Goal: Check status

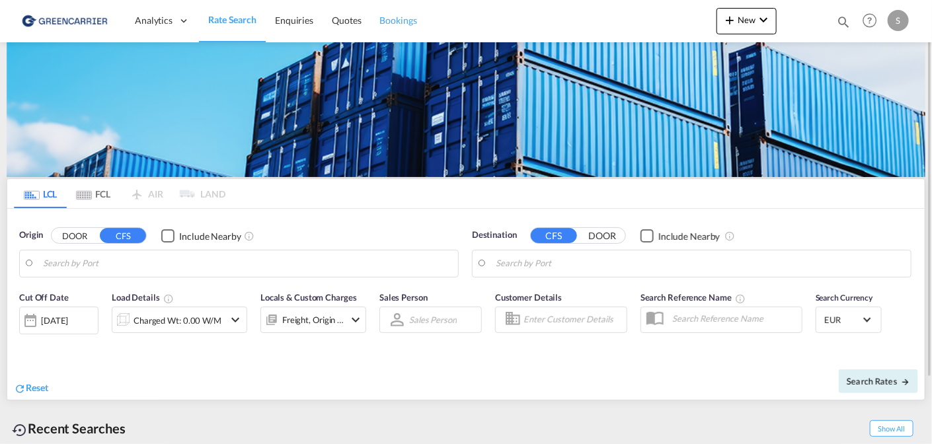
click at [400, 22] on span "Bookings" at bounding box center [398, 20] width 37 height 11
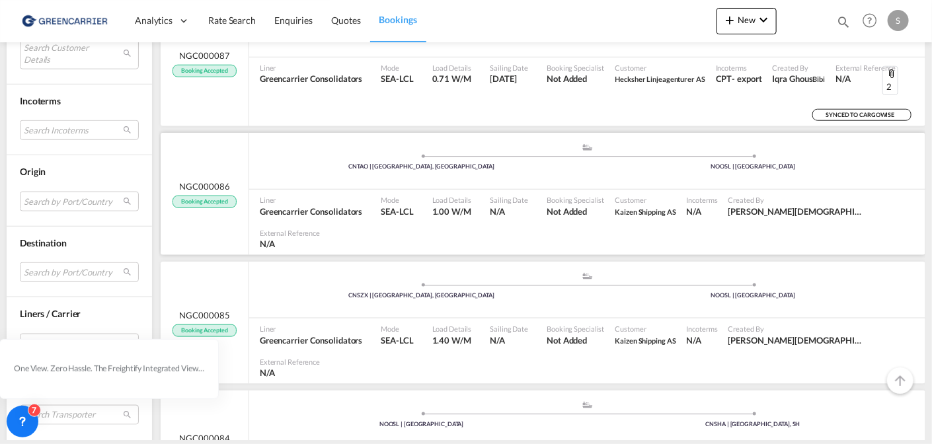
scroll to position [595, 0]
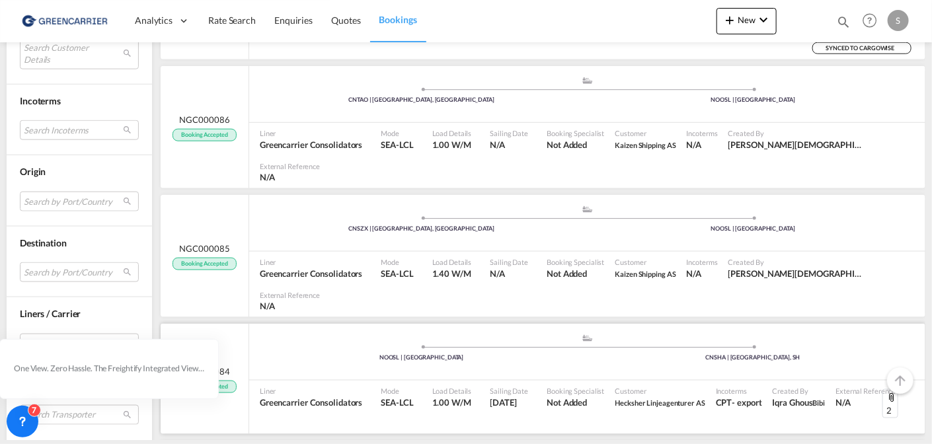
click at [215, 324] on div "NGC000084 Booking Accepted" at bounding box center [205, 379] width 89 height 110
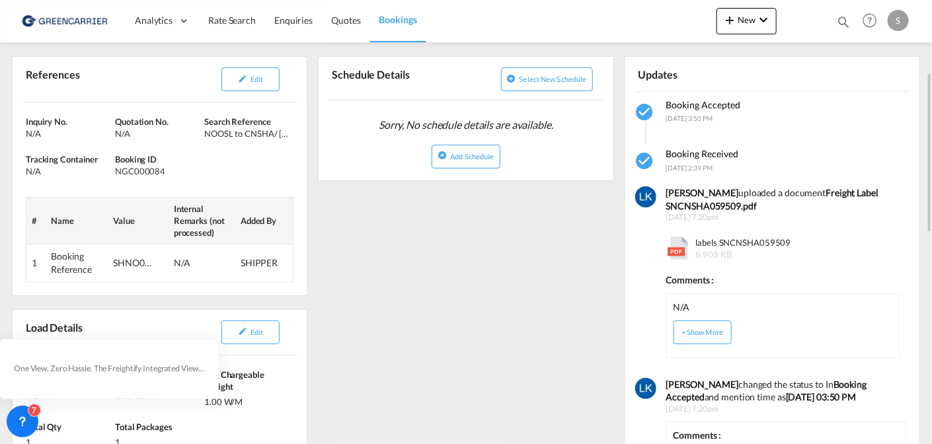
scroll to position [69, 0]
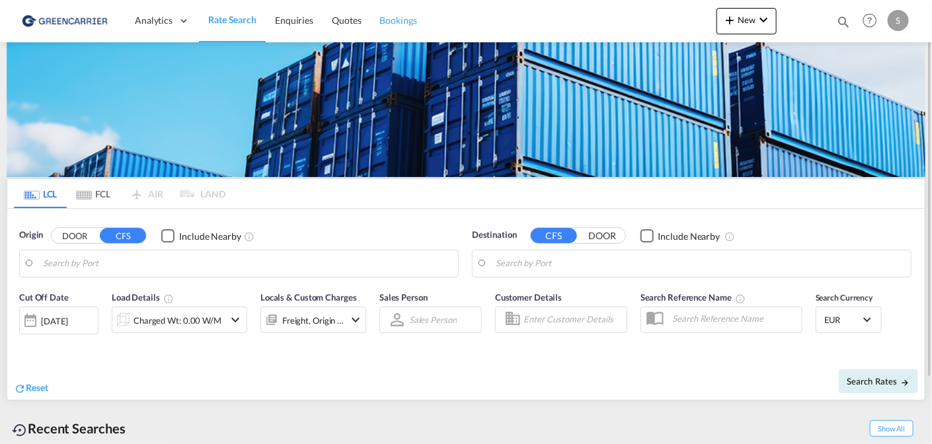
drag, startPoint x: 404, startPoint y: 20, endPoint x: 398, endPoint y: 31, distance: 12.4
click at [404, 20] on span "Bookings" at bounding box center [398, 20] width 37 height 11
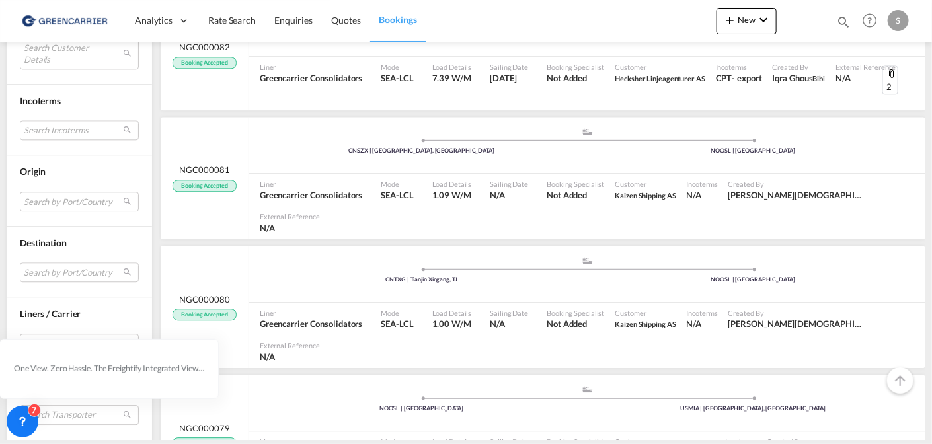
scroll to position [1256, 0]
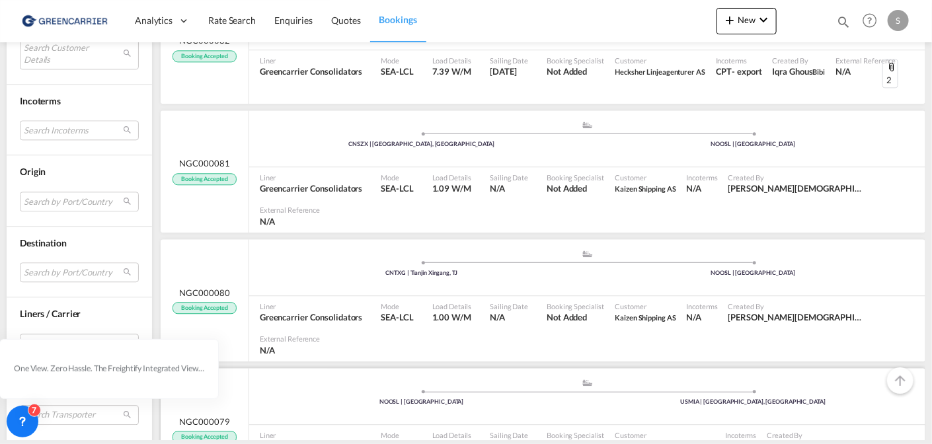
click at [217, 368] on div "NGC000079 Booking Accepted" at bounding box center [205, 429] width 89 height 122
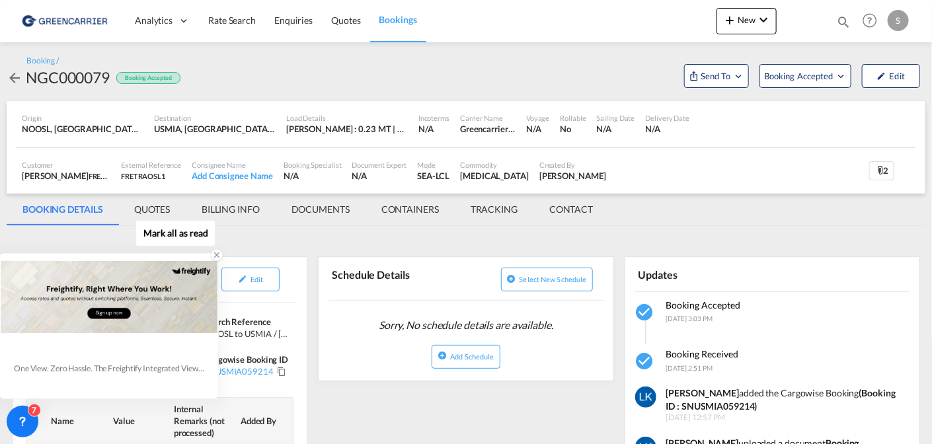
click at [215, 254] on icon at bounding box center [216, 254] width 5 height 5
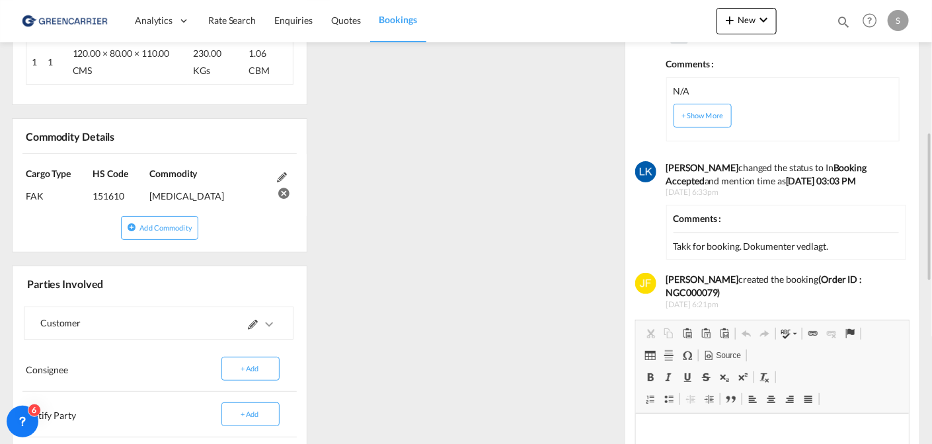
scroll to position [461, 0]
